Goal: Transaction & Acquisition: Purchase product/service

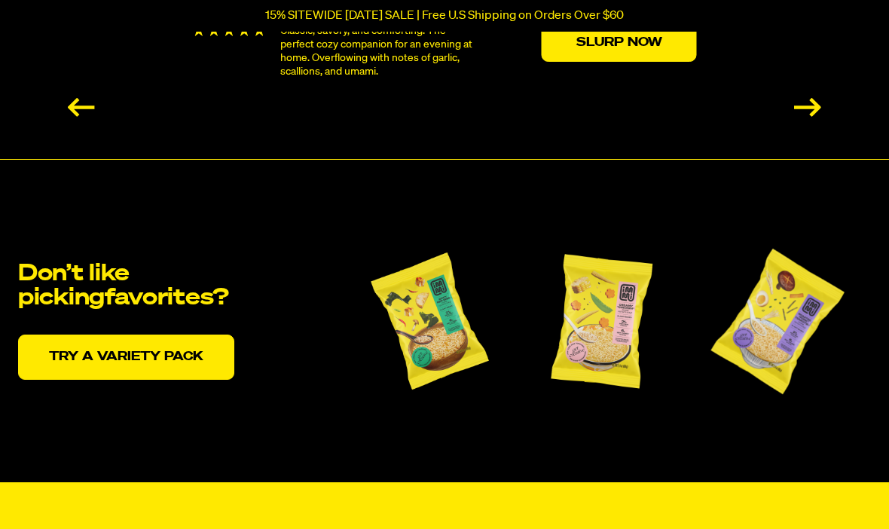
scroll to position [2996, 0]
click at [178, 347] on link "Try a variety pack" at bounding box center [126, 356] width 216 height 45
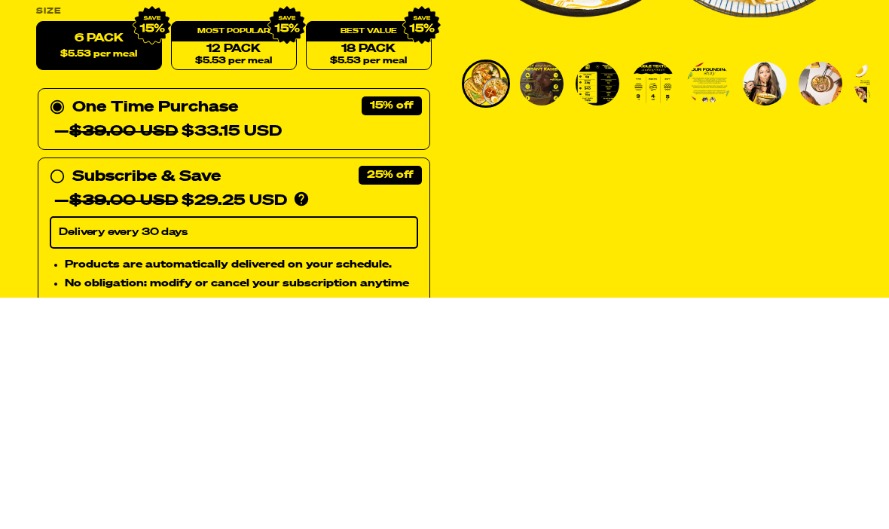
scroll to position [469, 0]
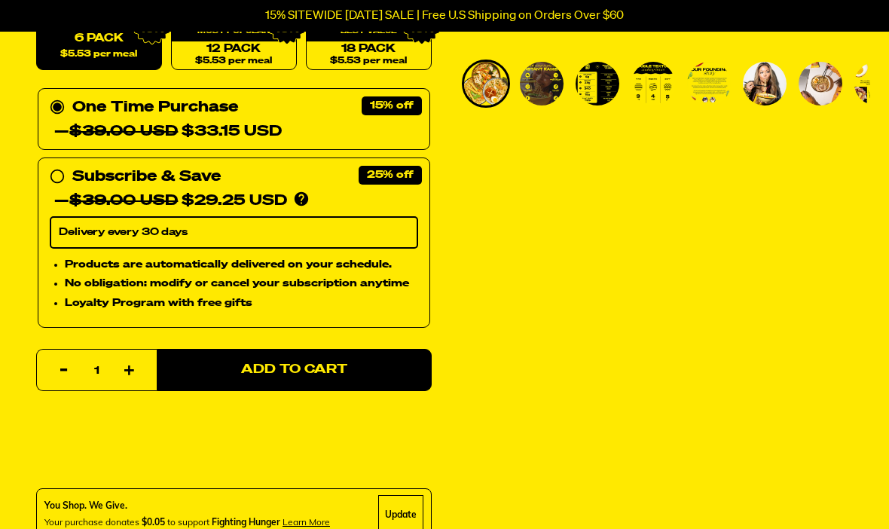
click at [255, 41] on link "12 Pack $5.53 per meal" at bounding box center [234, 46] width 126 height 49
radio input "false"
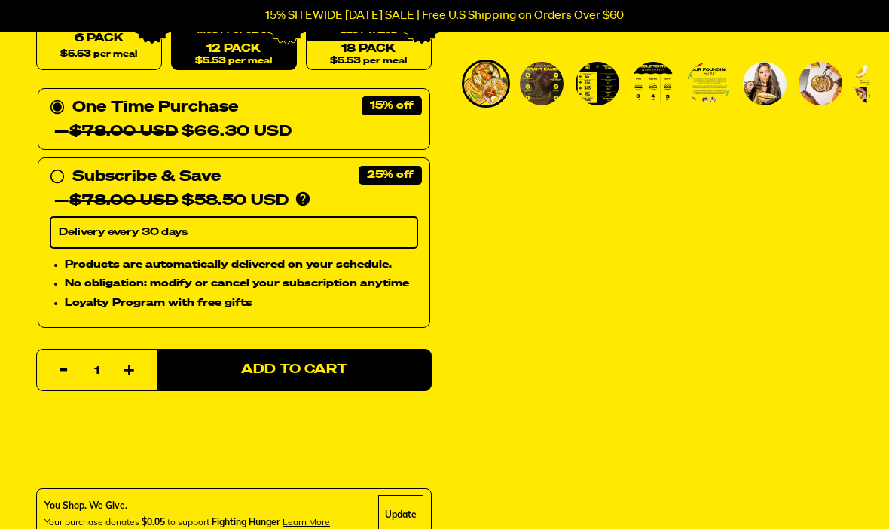
click at [371, 358] on button "Add to Cart" at bounding box center [294, 370] width 275 height 42
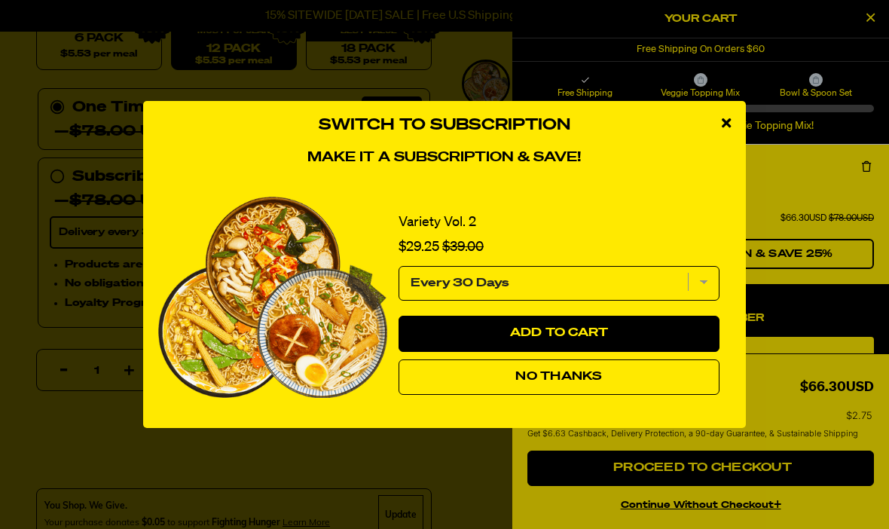
click at [603, 395] on button "No Thanks" at bounding box center [558, 377] width 321 height 36
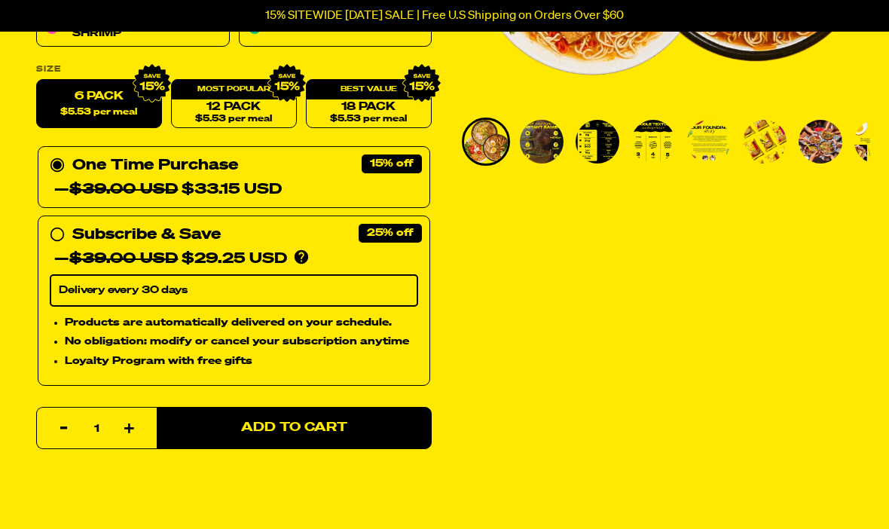
scroll to position [416, 0]
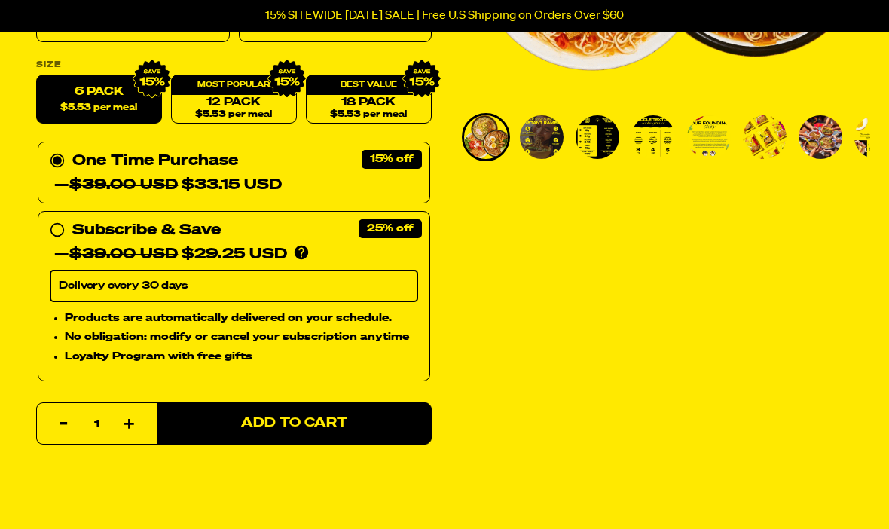
click at [376, 429] on button "Add to Cart" at bounding box center [294, 423] width 275 height 42
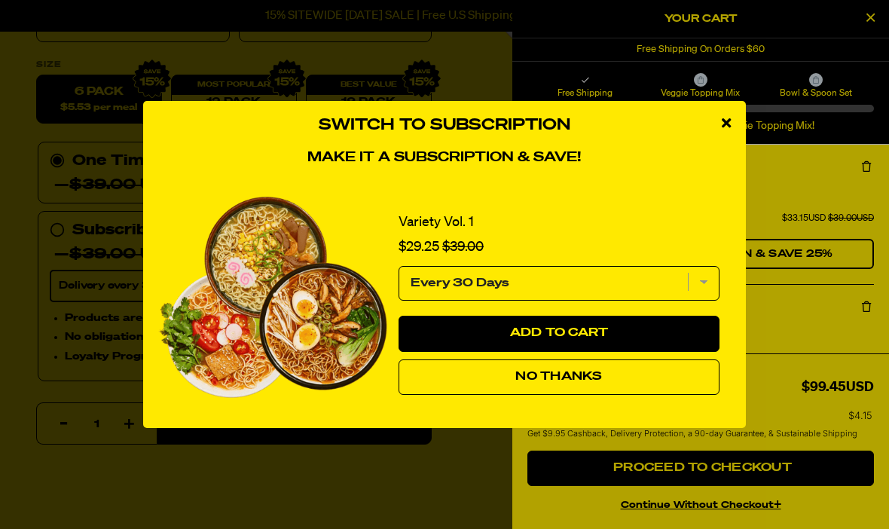
click at [657, 395] on button "No Thanks" at bounding box center [558, 377] width 321 height 36
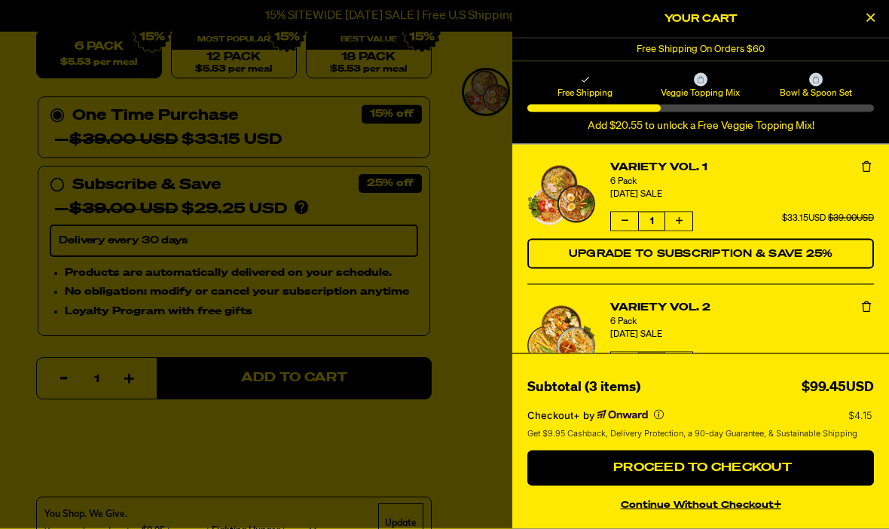
scroll to position [484, 0]
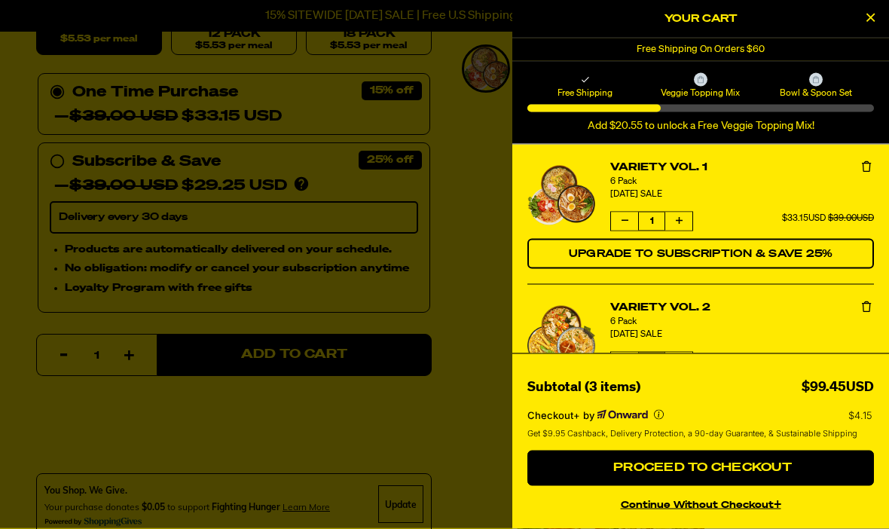
click at [869, 309] on icon "Remove Variety Vol. 2" at bounding box center [866, 306] width 9 height 11
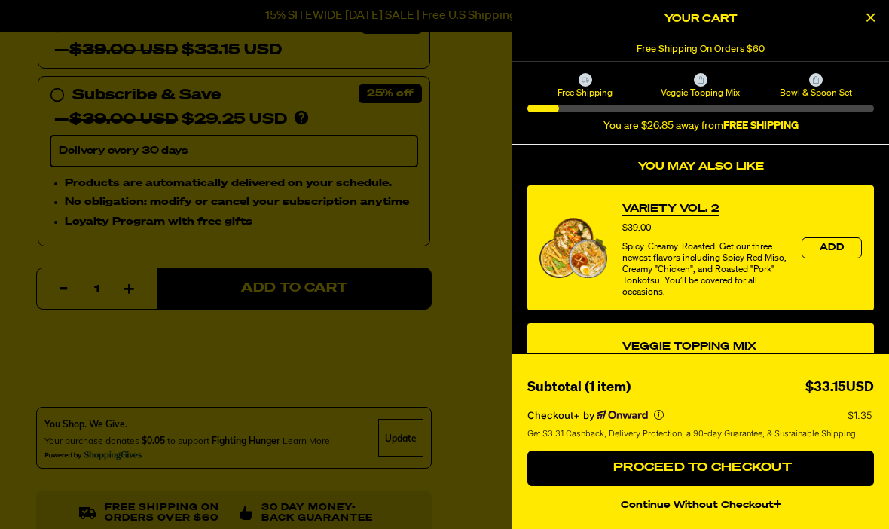
scroll to position [319, 0]
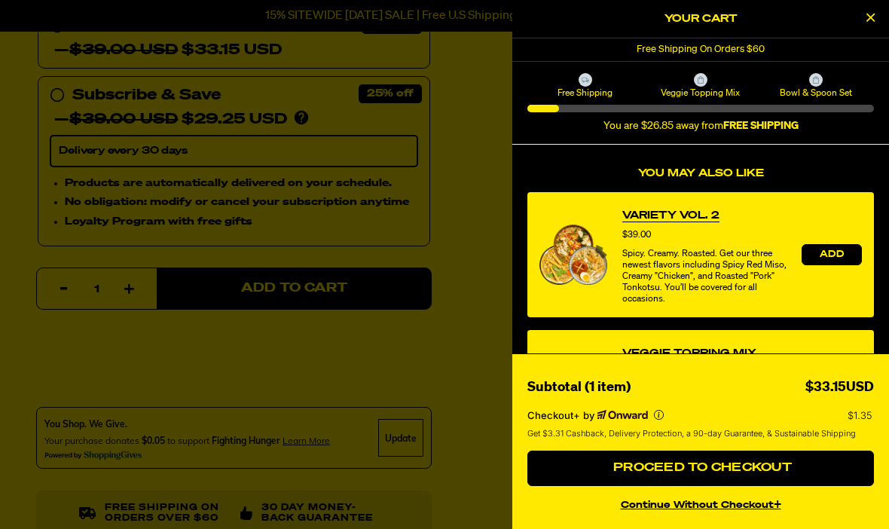
click at [827, 252] on span "Add" at bounding box center [832, 254] width 24 height 9
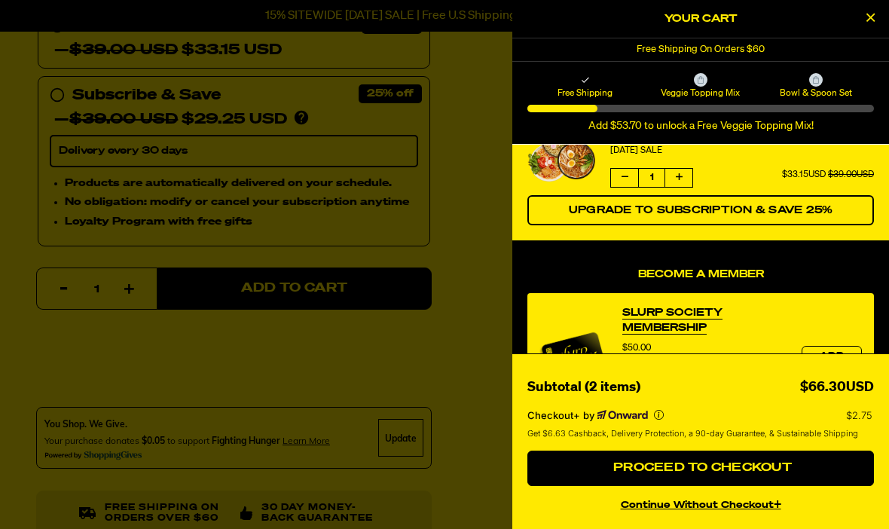
scroll to position [185, 0]
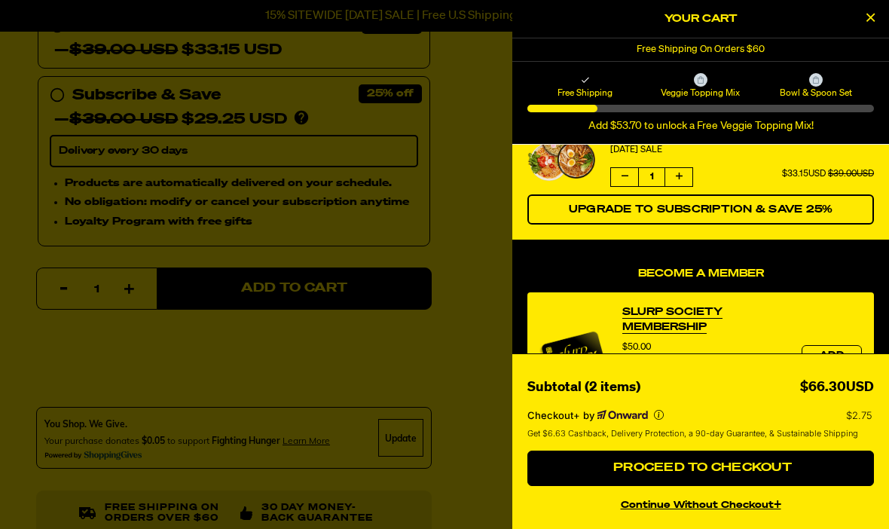
click at [831, 487] on button "Proceed to Checkout" at bounding box center [700, 468] width 347 height 36
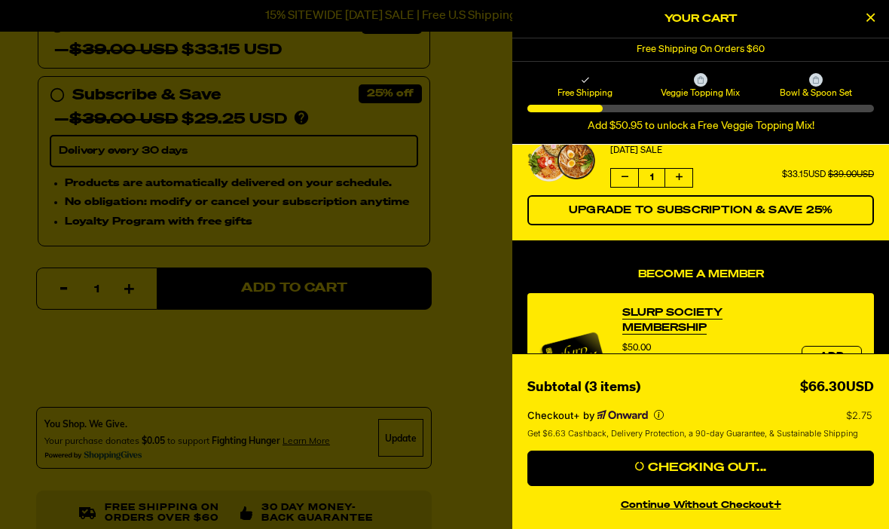
scroll to position [603, 0]
